Goal: Task Accomplishment & Management: Manage account settings

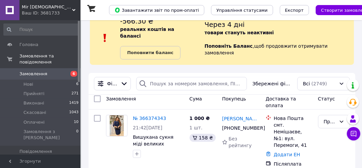
scroll to position [27, 0]
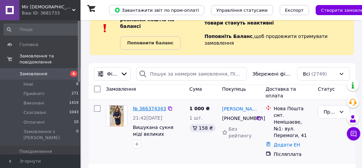
click at [150, 106] on link "№ 366374343" at bounding box center [149, 108] width 33 height 5
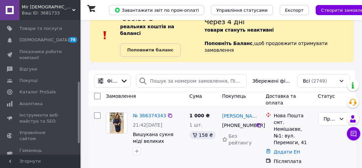
scroll to position [54, 0]
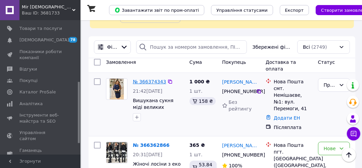
click at [146, 79] on link "№ 366374343" at bounding box center [149, 81] width 33 height 5
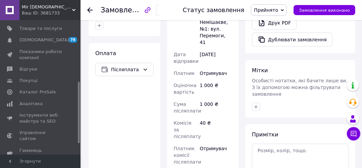
scroll to position [322, 0]
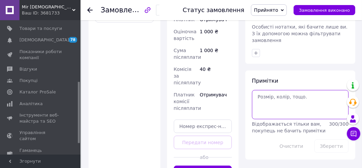
click at [281, 90] on textarea at bounding box center [300, 104] width 97 height 29
type textarea "50"
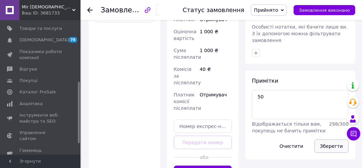
click at [334, 139] on button "Зберегти" at bounding box center [332, 145] width 34 height 13
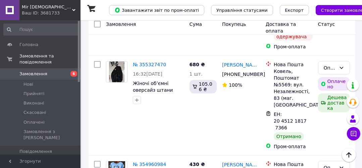
scroll to position [322, 0]
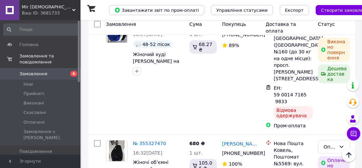
click at [40, 71] on span "Замовлення" at bounding box center [33, 74] width 28 height 6
click at [42, 71] on span "Замовлення" at bounding box center [33, 74] width 28 height 6
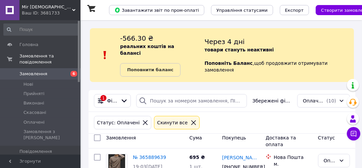
click at [191, 120] on icon at bounding box center [193, 122] width 5 height 5
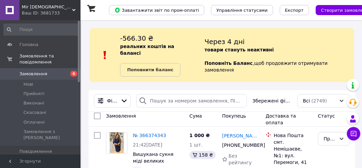
scroll to position [107, 0]
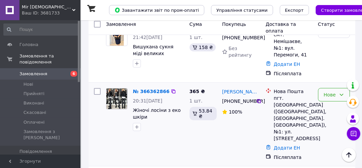
click at [296, 91] on div "Нове" at bounding box center [330, 94] width 12 height 7
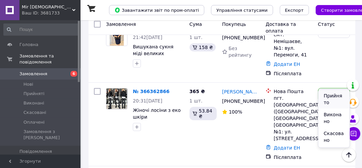
click at [296, 97] on li "Прийнято" at bounding box center [334, 99] width 31 height 19
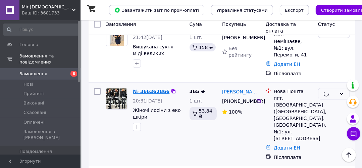
click at [149, 89] on link "№ 366362866" at bounding box center [151, 91] width 37 height 5
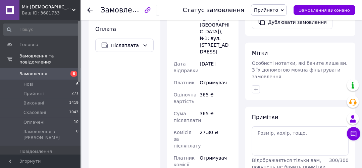
scroll to position [296, 0]
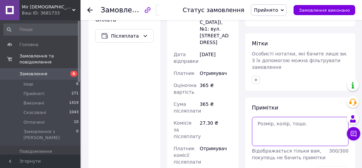
click at [281, 117] on textarea at bounding box center [300, 131] width 97 height 29
type textarea "48-50"
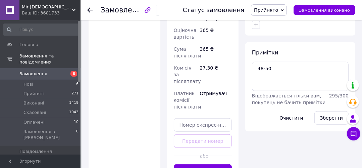
scroll to position [265, 0]
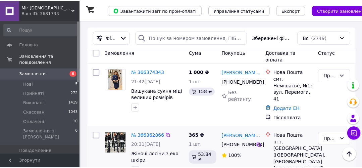
scroll to position [134, 0]
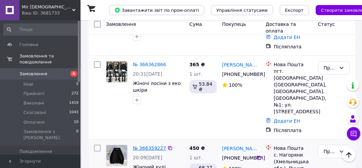
click at [149, 143] on link "№ 366359227" at bounding box center [149, 147] width 33 height 5
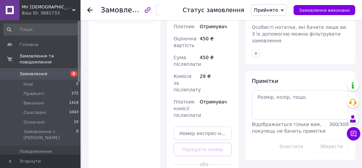
scroll to position [325, 0]
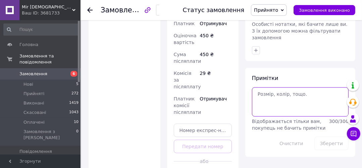
click at [281, 87] on textarea at bounding box center [300, 101] width 97 height 29
type textarea "42-46"
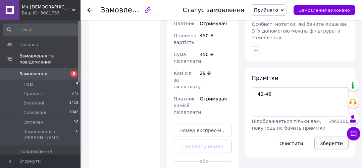
click at [296, 137] on button "Зберегти" at bounding box center [332, 143] width 34 height 13
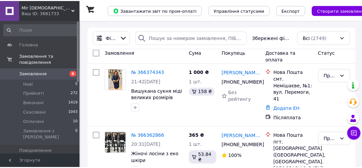
scroll to position [215, 0]
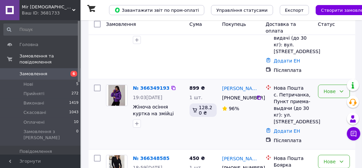
click at [296, 91] on div "Нове" at bounding box center [330, 91] width 12 height 7
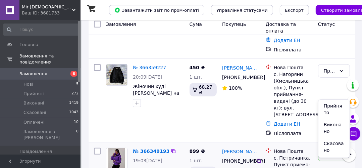
scroll to position [271, 0]
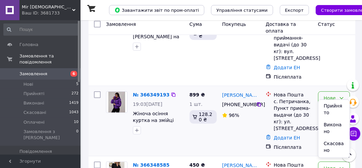
drag, startPoint x: 330, startPoint y: 106, endPoint x: 154, endPoint y: 81, distance: 177.8
click at [296, 106] on li "Прийнято" at bounding box center [334, 109] width 31 height 19
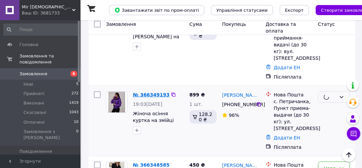
click at [149, 92] on link "№ 366349193" at bounding box center [151, 94] width 37 height 5
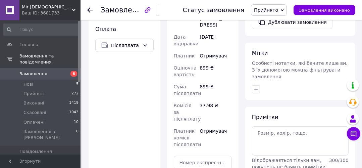
scroll to position [296, 0]
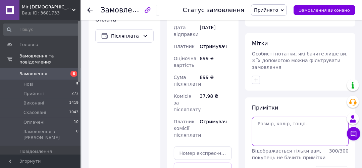
click at [296, 117] on textarea at bounding box center [300, 131] width 97 height 29
type textarea "46"
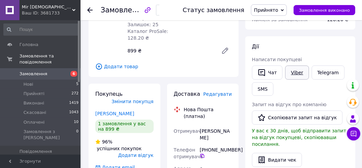
scroll to position [27, 0]
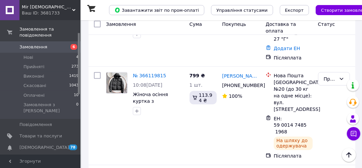
scroll to position [54, 0]
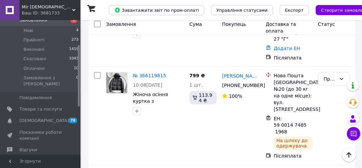
drag, startPoint x: 46, startPoint y: 122, endPoint x: 60, endPoint y: 119, distance: 14.4
click at [46, 129] on span "Показники роботи компанії" at bounding box center [40, 135] width 43 height 12
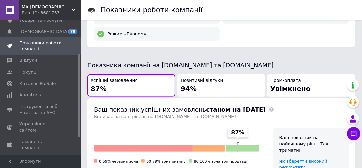
scroll to position [161, 0]
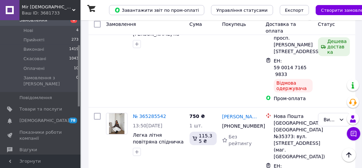
scroll to position [3388, 0]
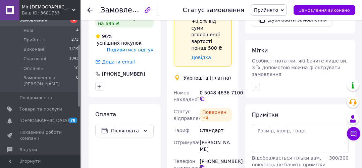
scroll to position [322, 0]
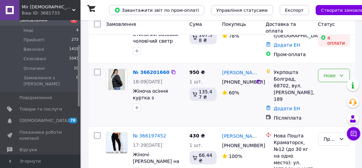
scroll to position [647, 0]
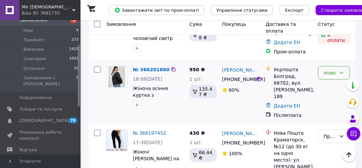
click at [296, 74] on div "Нове" at bounding box center [330, 72] width 12 height 7
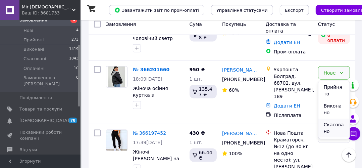
click at [296, 125] on li "Скасовано" at bounding box center [334, 128] width 31 height 19
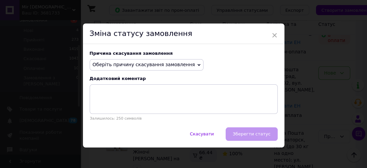
click at [154, 64] on span "Оберіть причину скасування замовлення" at bounding box center [144, 64] width 102 height 5
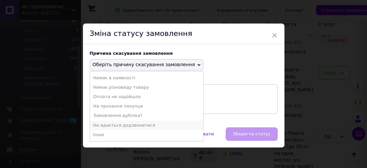
click at [130, 126] on li "Не вдається додзвонитися" at bounding box center [147, 125] width 114 height 9
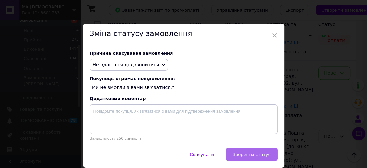
click at [251, 143] on span "Зберегти статус" at bounding box center [252, 154] width 38 height 5
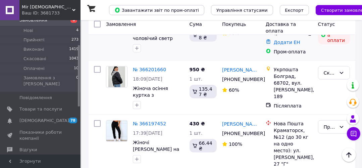
scroll to position [567, 0]
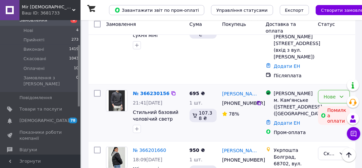
click at [296, 93] on div "Нове" at bounding box center [330, 96] width 12 height 7
click at [241, 90] on link "[PERSON_NAME]" at bounding box center [241, 93] width 38 height 7
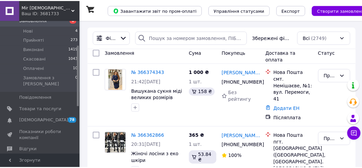
scroll to position [199, 0]
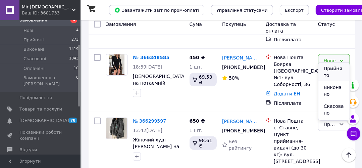
click at [296, 66] on li "Прийнято" at bounding box center [334, 71] width 31 height 19
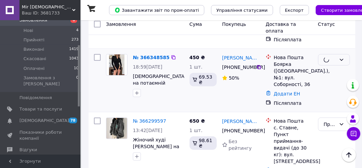
scroll to position [459, 0]
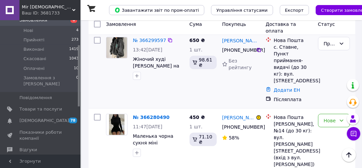
click at [296, 75] on div "Прийнято" at bounding box center [334, 69] width 37 height 71
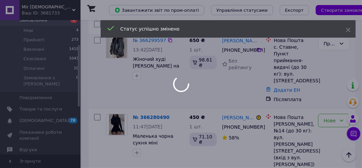
scroll to position [486, 0]
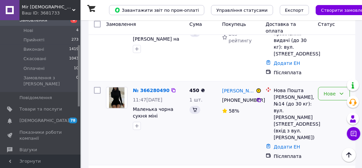
click at [296, 90] on div "Нове" at bounding box center [330, 93] width 12 height 7
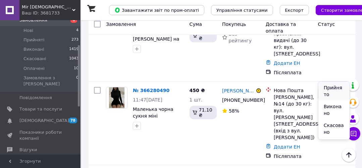
click at [296, 89] on li "Прийнято" at bounding box center [334, 91] width 31 height 19
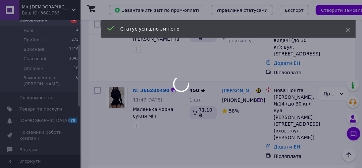
click at [296, 84] on div "Прийнято" at bounding box center [334, 123] width 37 height 78
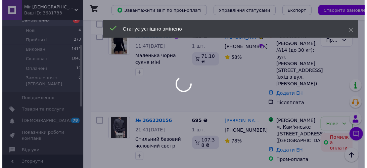
scroll to position [567, 0]
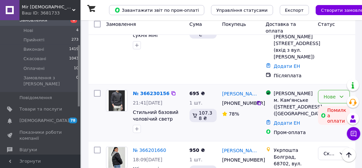
click at [296, 93] on div "Нове" at bounding box center [330, 96] width 12 height 7
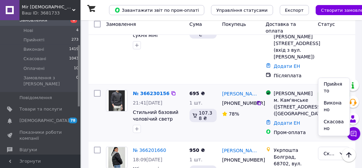
click at [296, 123] on li "Скасовано" at bounding box center [334, 125] width 31 height 19
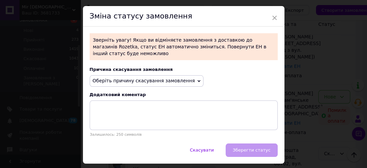
scroll to position [27, 0]
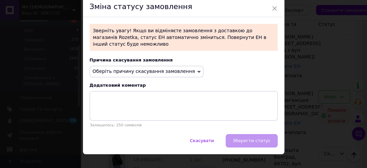
click at [169, 69] on span "Оберіть причину скасування замовлення" at bounding box center [144, 71] width 102 height 5
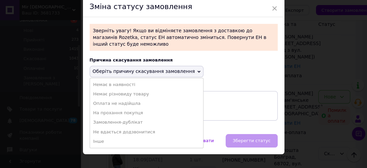
scroll to position [31, 0]
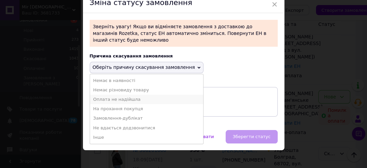
click at [124, 95] on li "Оплата не надійшла" at bounding box center [147, 99] width 114 height 9
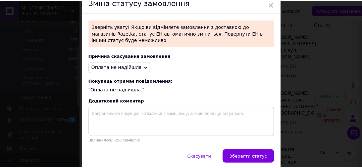
scroll to position [52, 0]
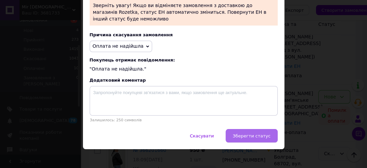
click at [263, 133] on span "Зберегти статус" at bounding box center [252, 135] width 38 height 5
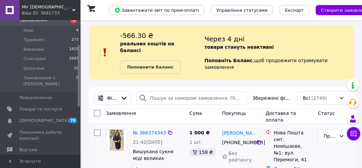
scroll to position [0, 0]
